Goal: Information Seeking & Learning: Learn about a topic

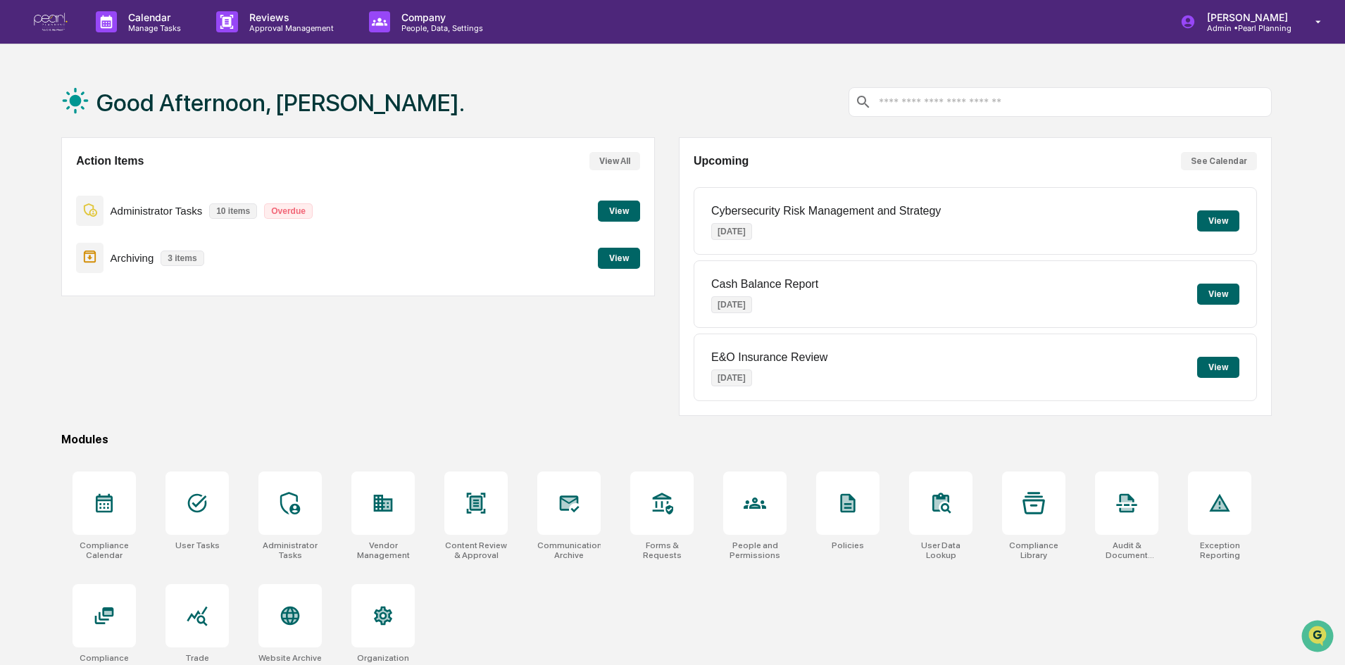
click at [1219, 295] on button "View" at bounding box center [1218, 294] width 42 height 21
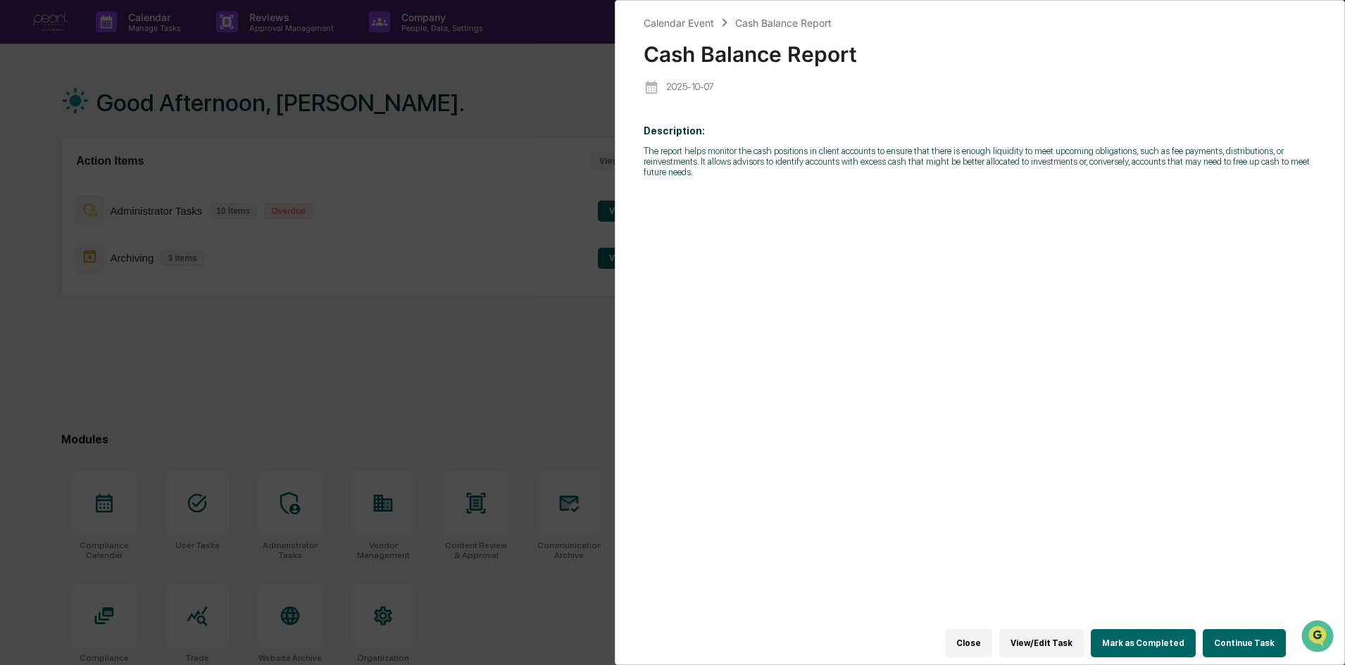
click at [754, 158] on p "The report helps monitor the cash positions in client accounts to ensure that t…" at bounding box center [980, 162] width 672 height 32
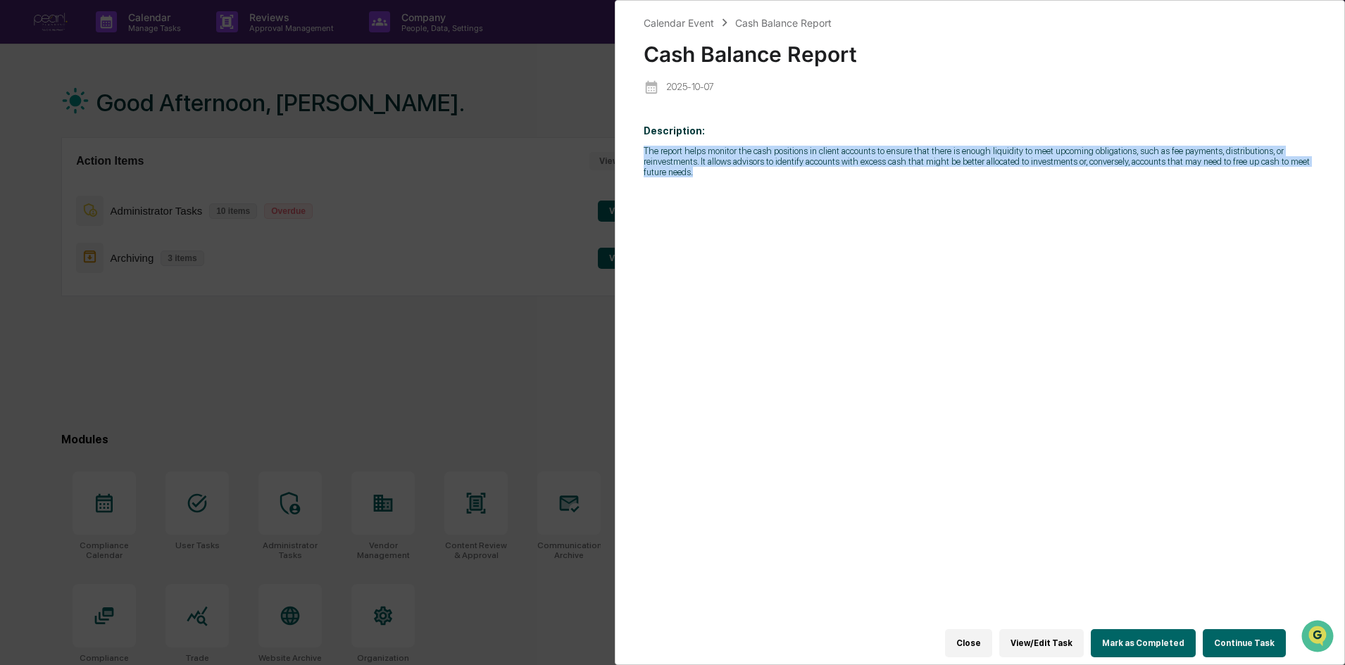
click at [754, 158] on p "The report helps monitor the cash positions in client accounts to ensure that t…" at bounding box center [980, 162] width 672 height 32
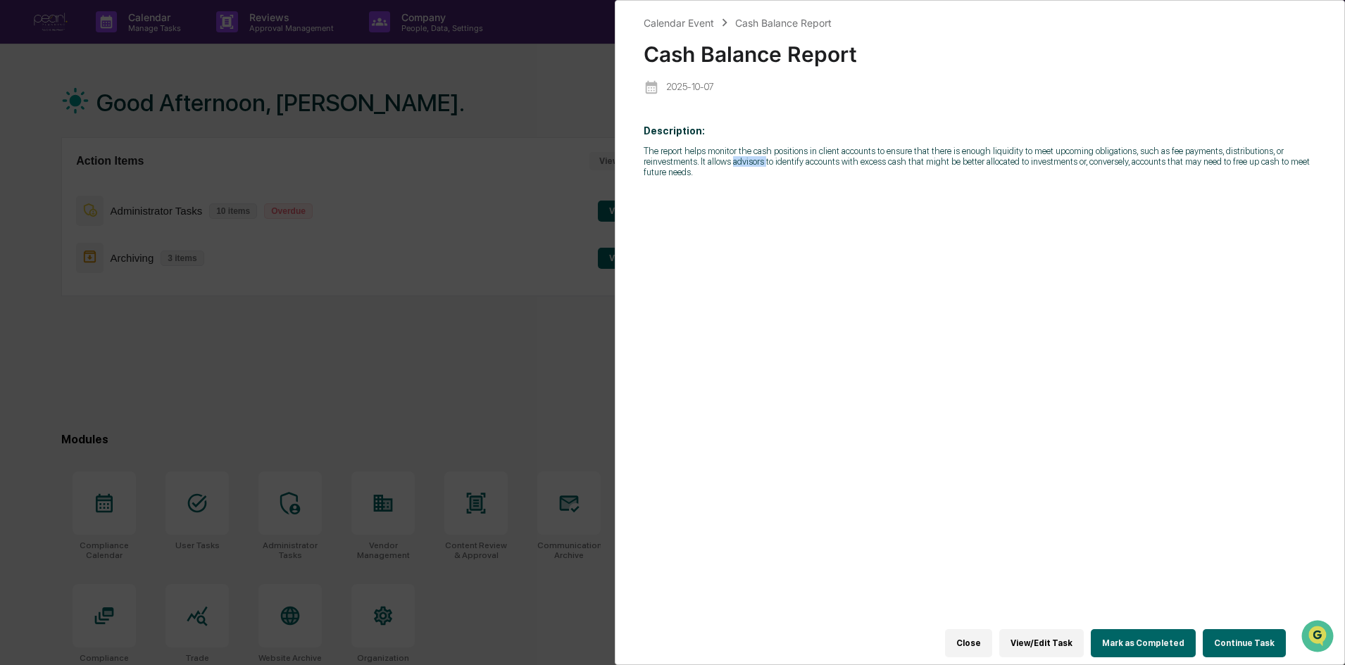
click at [754, 158] on p "The report helps monitor the cash positions in client accounts to ensure that t…" at bounding box center [980, 162] width 672 height 32
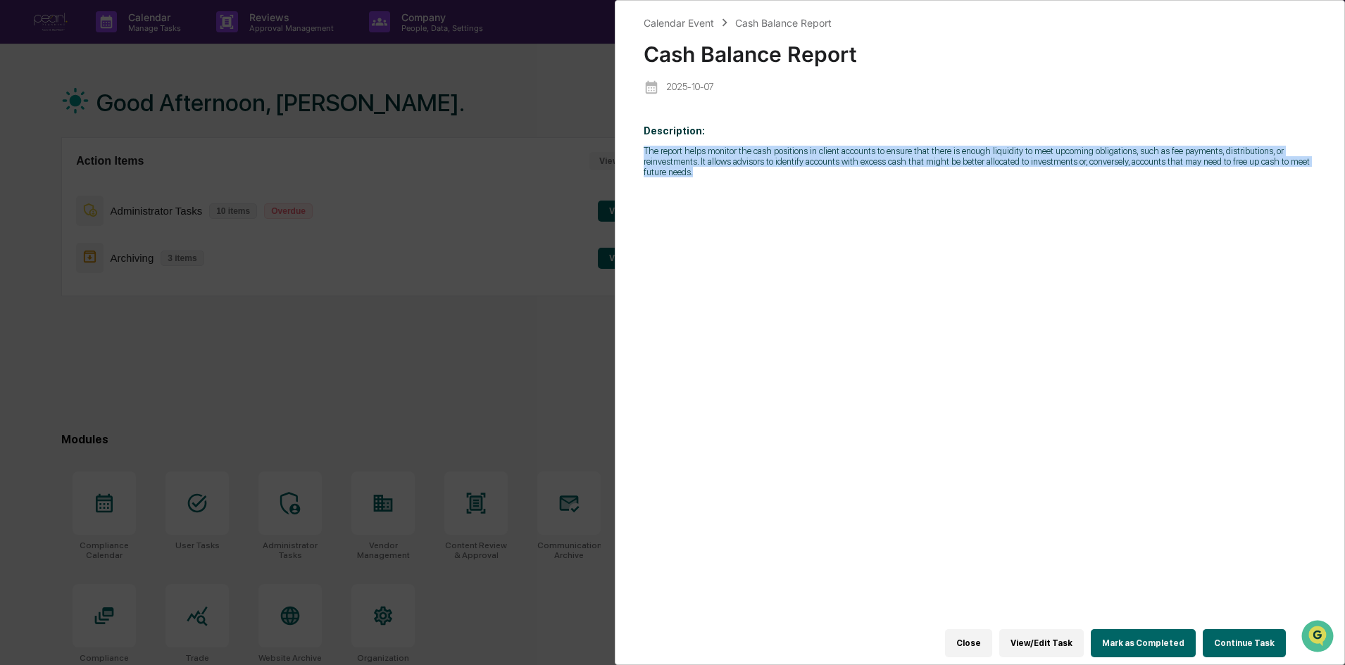
click at [754, 158] on p "The report helps monitor the cash positions in client accounts to ensure that t…" at bounding box center [980, 162] width 672 height 32
drag, startPoint x: 677, startPoint y: 129, endPoint x: 770, endPoint y: 202, distance: 117.8
click at [770, 202] on div "Description: The report helps monitor the cash positions in client accounts to …" at bounding box center [980, 379] width 672 height 528
click at [764, 177] on div "Description: The report helps monitor the cash positions in client accounts to …" at bounding box center [980, 379] width 672 height 528
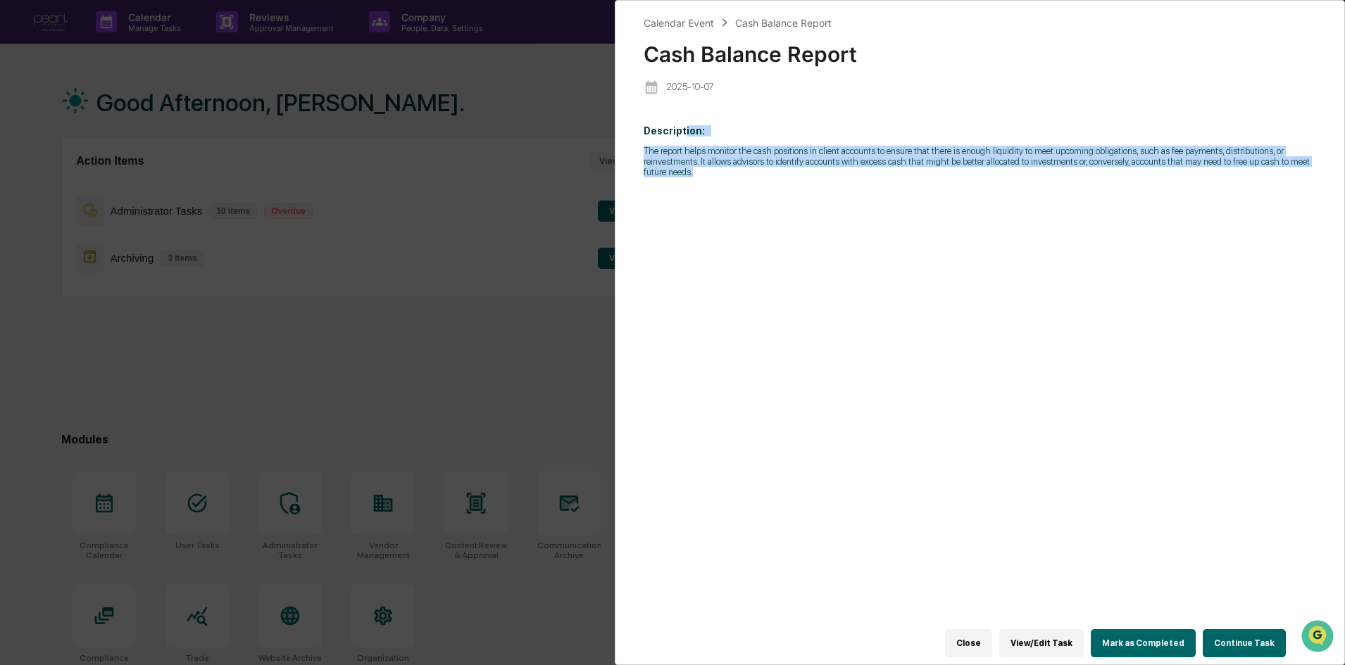
click at [635, 139] on div "Calendar Event Cash Balance Report Cash Balance Report [DATE] Description: The …" at bounding box center [980, 332] width 730 height 665
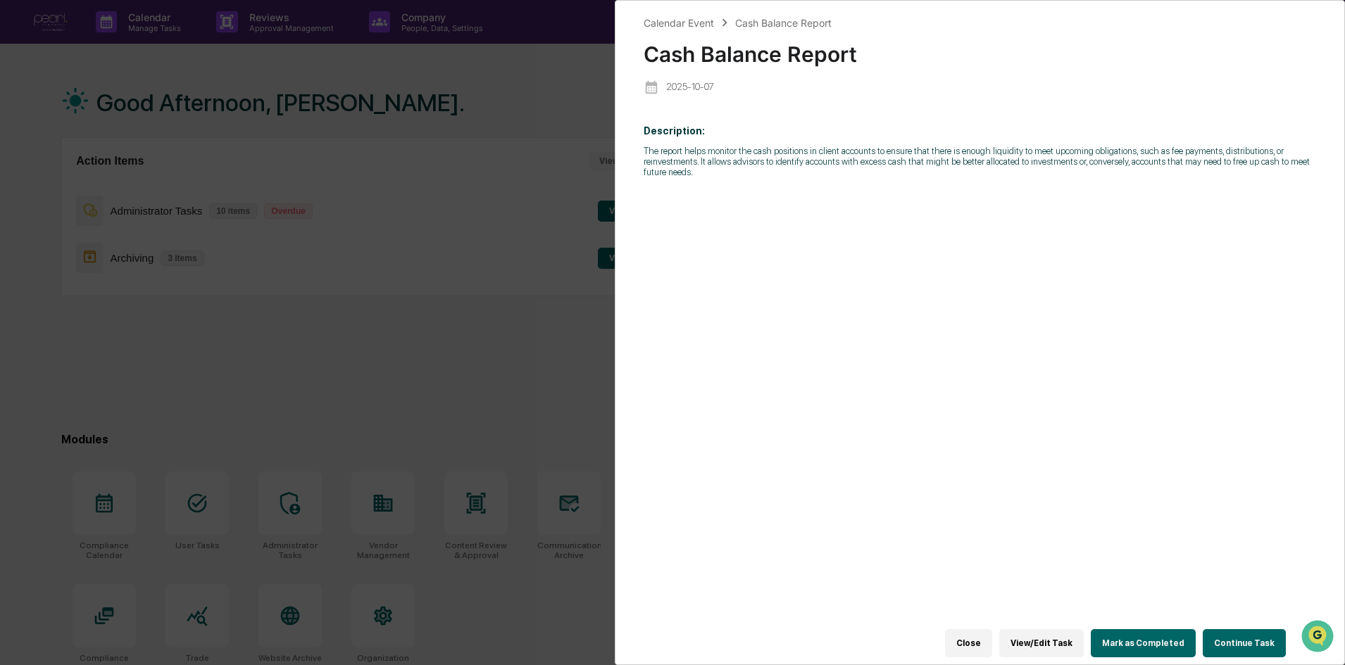
click at [666, 152] on p "The report helps monitor the cash positions in client accounts to ensure that t…" at bounding box center [980, 162] width 672 height 32
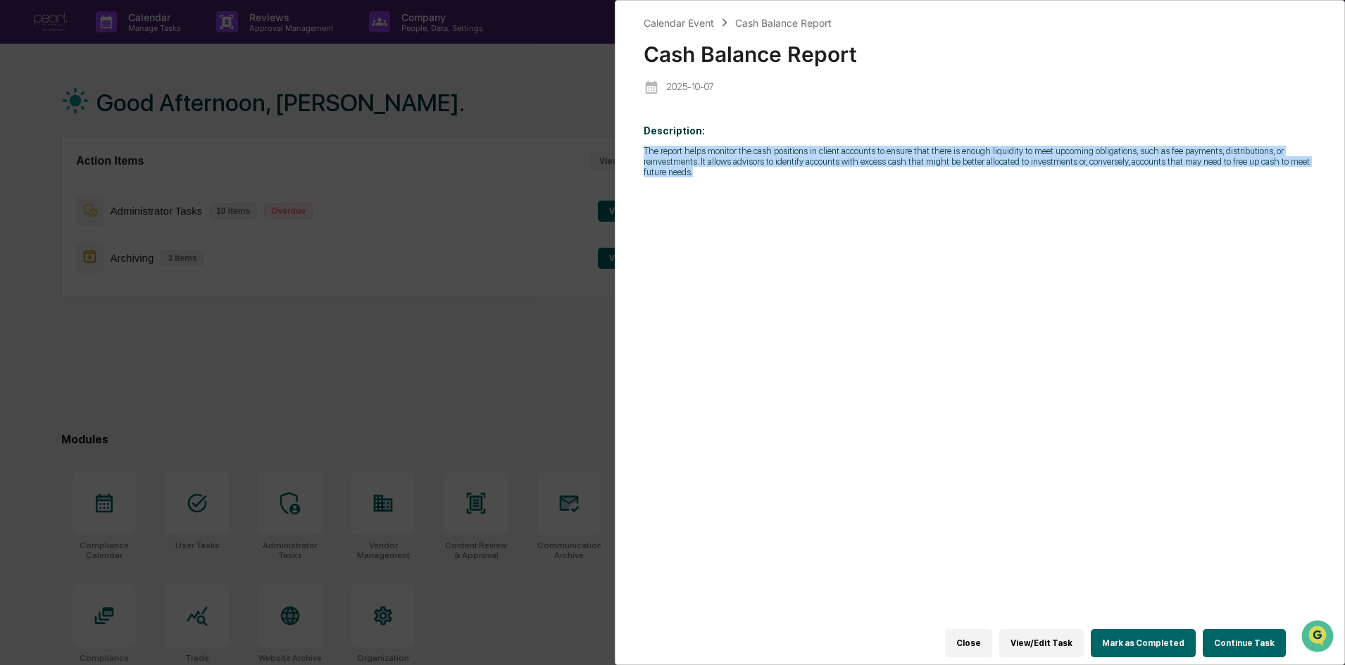
click at [666, 152] on p "The report helps monitor the cash positions in client accounts to ensure that t…" at bounding box center [980, 162] width 672 height 32
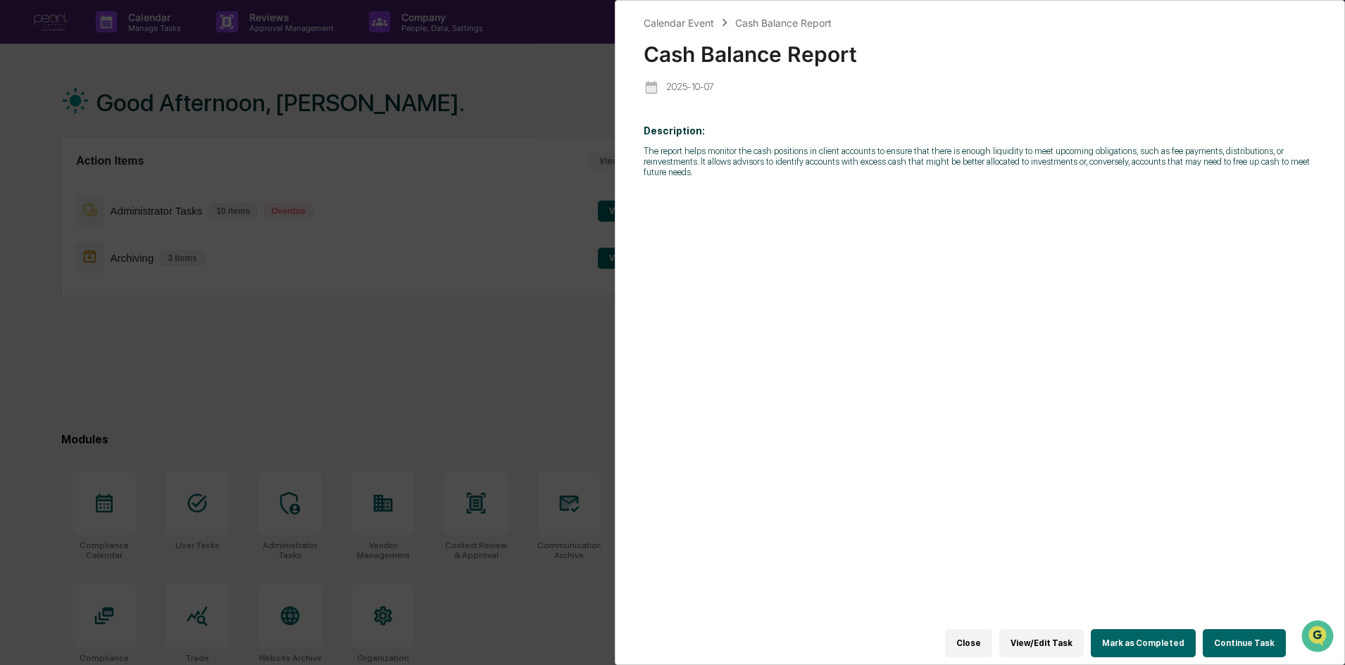
click at [666, 152] on p "The report helps monitor the cash positions in client accounts to ensure that t…" at bounding box center [980, 162] width 672 height 32
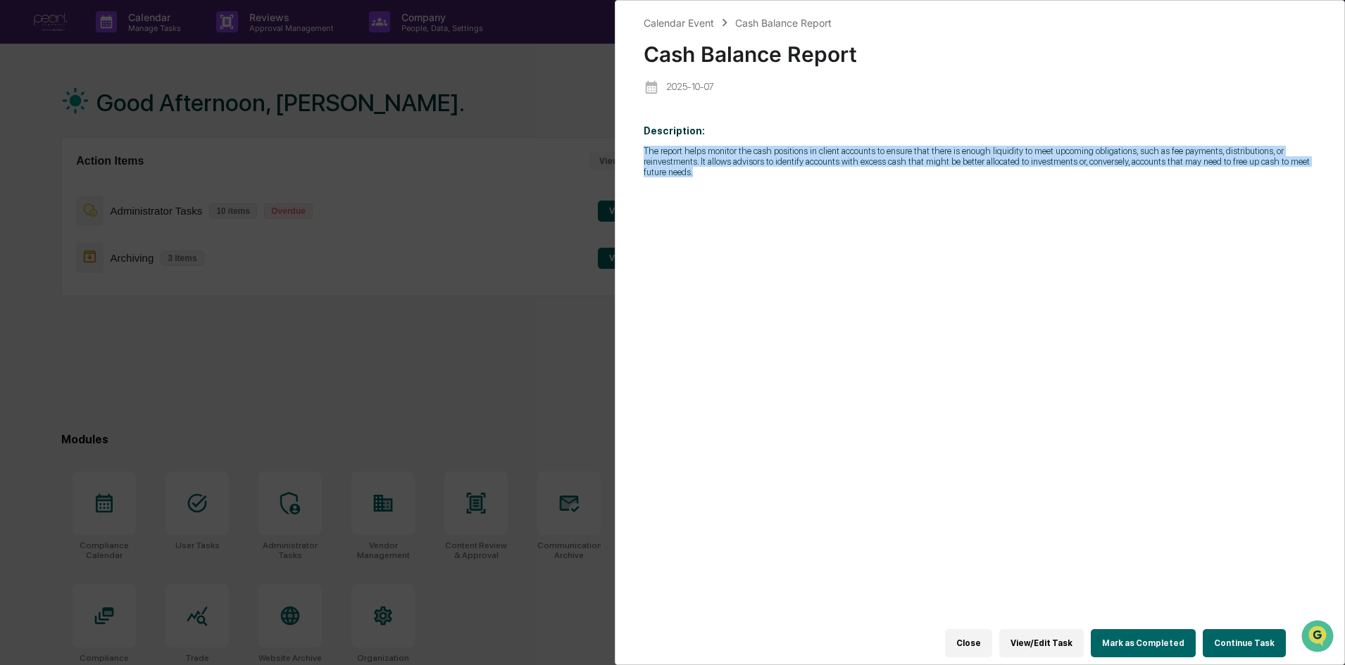
click at [666, 152] on p "The report helps monitor the cash positions in client accounts to ensure that t…" at bounding box center [980, 162] width 672 height 32
